Goal: Information Seeking & Learning: Learn about a topic

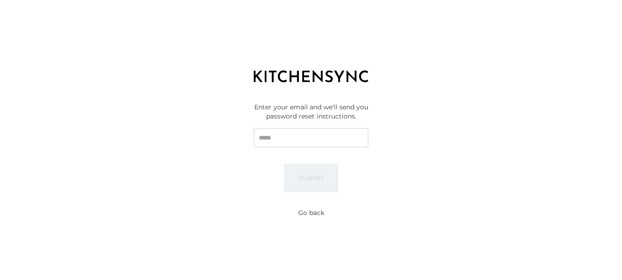
type input "**********"
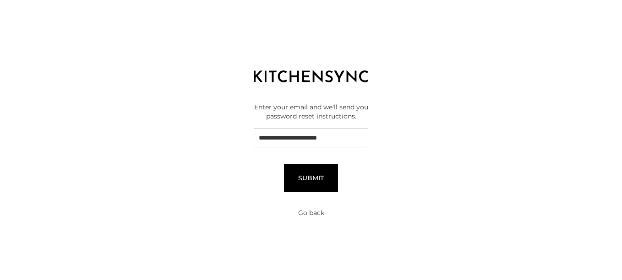
click at [319, 186] on button "Submit" at bounding box center [311, 178] width 54 height 28
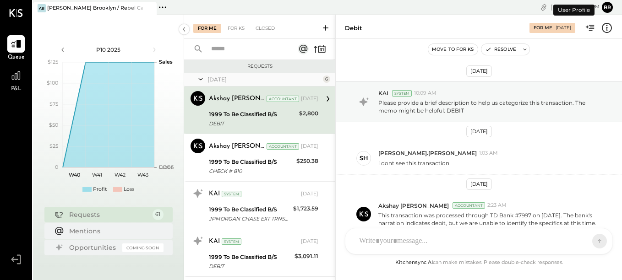
scroll to position [54, 0]
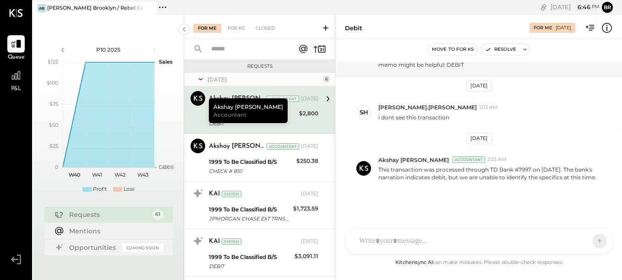
drag, startPoint x: 429, startPoint y: 193, endPoint x: 264, endPoint y: 44, distance: 222.0
click at [264, 44] on input "text" at bounding box center [247, 49] width 83 height 15
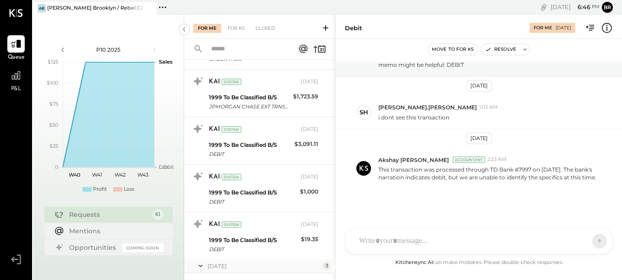
scroll to position [0, 0]
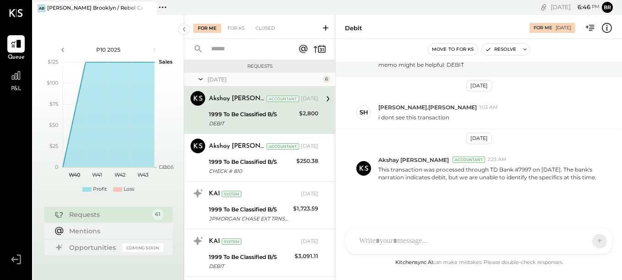
click at [11, 14] on icon at bounding box center [16, 13] width 14 height 8
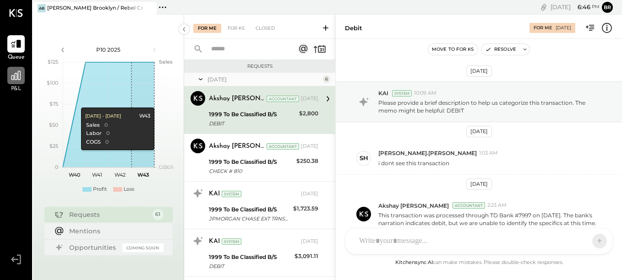
click at [12, 78] on icon at bounding box center [15, 75] width 9 height 9
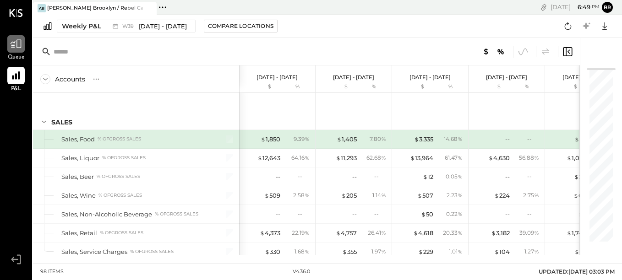
click at [22, 47] on icon at bounding box center [16, 44] width 12 height 12
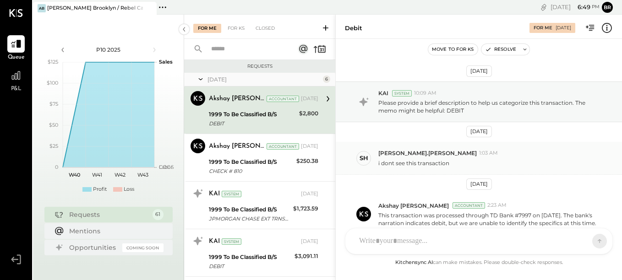
scroll to position [54, 0]
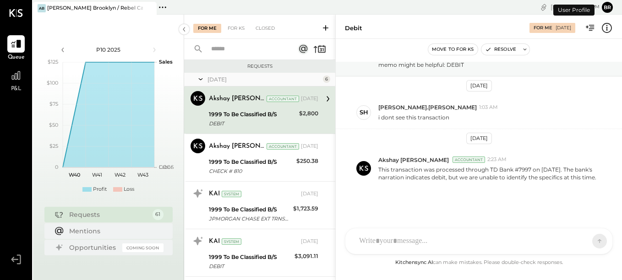
click at [606, 7] on button "Br" at bounding box center [607, 7] width 11 height 11
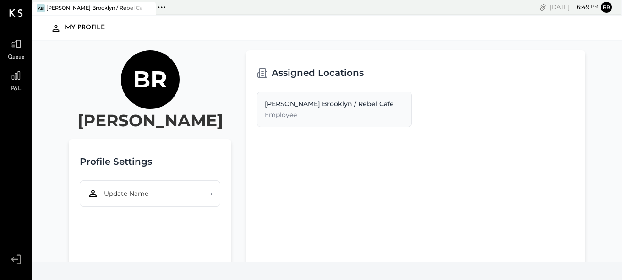
click at [75, 28] on div "My Profile" at bounding box center [89, 28] width 49 height 15
click at [159, 9] on icon at bounding box center [162, 7] width 12 height 12
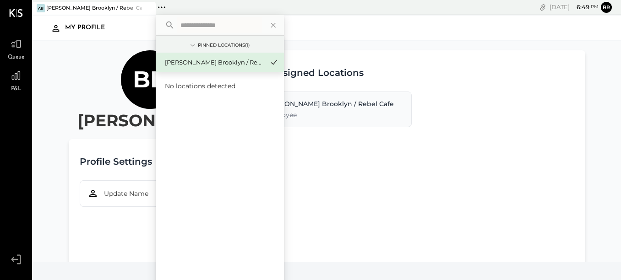
click at [93, 81] on div "Br [PERSON_NAME]" at bounding box center [150, 91] width 162 height 82
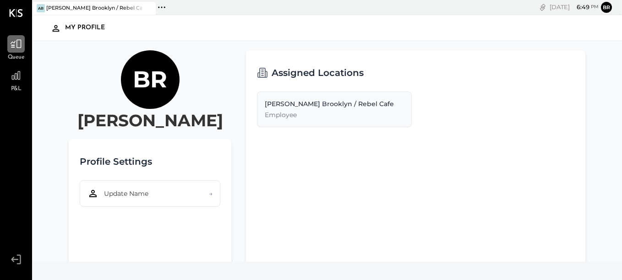
click at [16, 41] on icon at bounding box center [16, 44] width 12 height 12
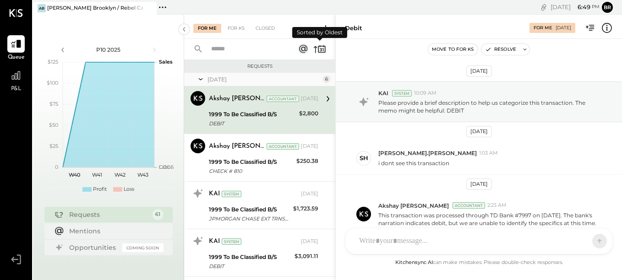
click at [322, 47] on icon at bounding box center [319, 49] width 13 height 13
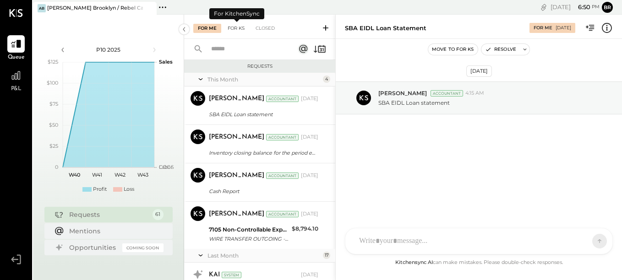
click at [231, 24] on div "For KS" at bounding box center [236, 28] width 26 height 9
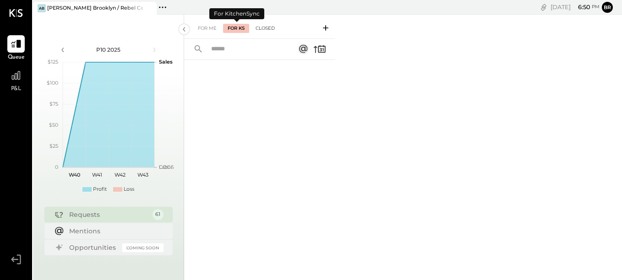
click at [253, 24] on div "Closed" at bounding box center [265, 28] width 28 height 9
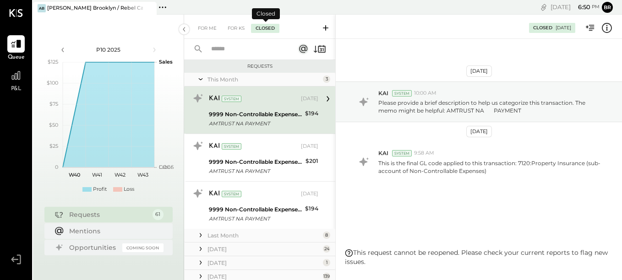
click at [263, 27] on div "Closed" at bounding box center [265, 28] width 28 height 9
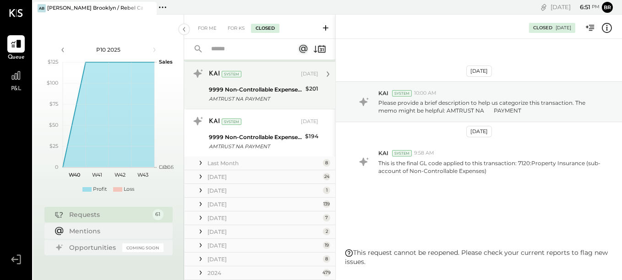
scroll to position [72, 0]
click at [248, 166] on div "Last Month" at bounding box center [264, 164] width 113 height 8
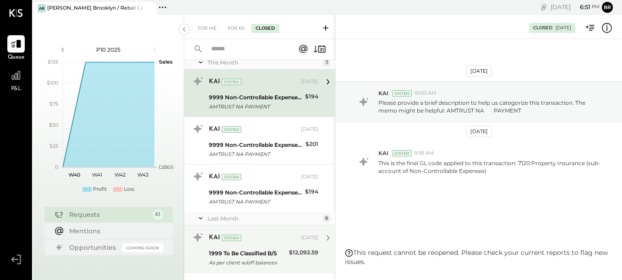
scroll to position [0, 0]
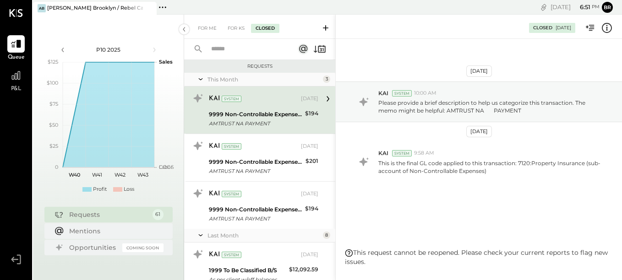
click at [325, 28] on icon at bounding box center [325, 27] width 5 height 5
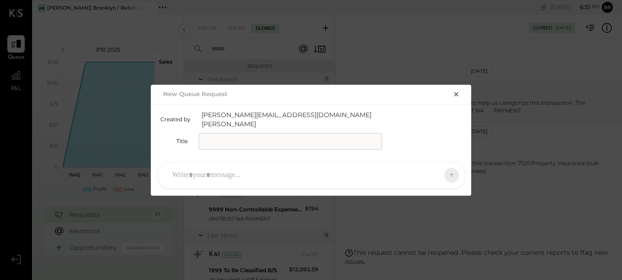
click at [457, 98] on icon "button" at bounding box center [456, 94] width 7 height 7
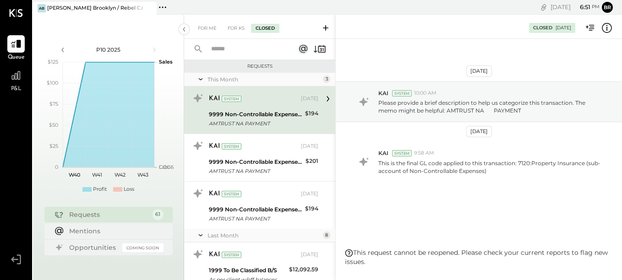
click at [18, 86] on span "P&L" at bounding box center [16, 89] width 11 height 8
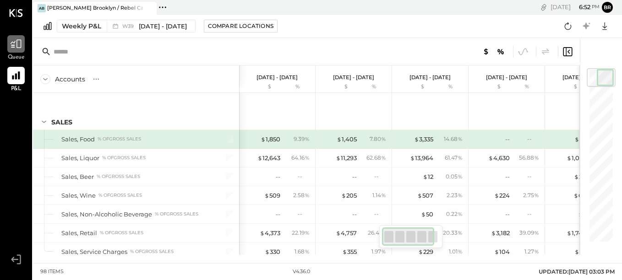
click at [22, 42] on icon at bounding box center [16, 44] width 12 height 12
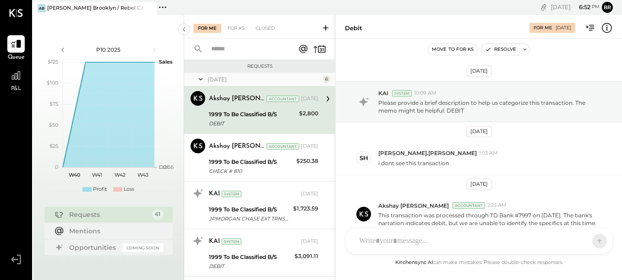
scroll to position [54, 0]
